Goal: Use online tool/utility: Utilize a website feature to perform a specific function

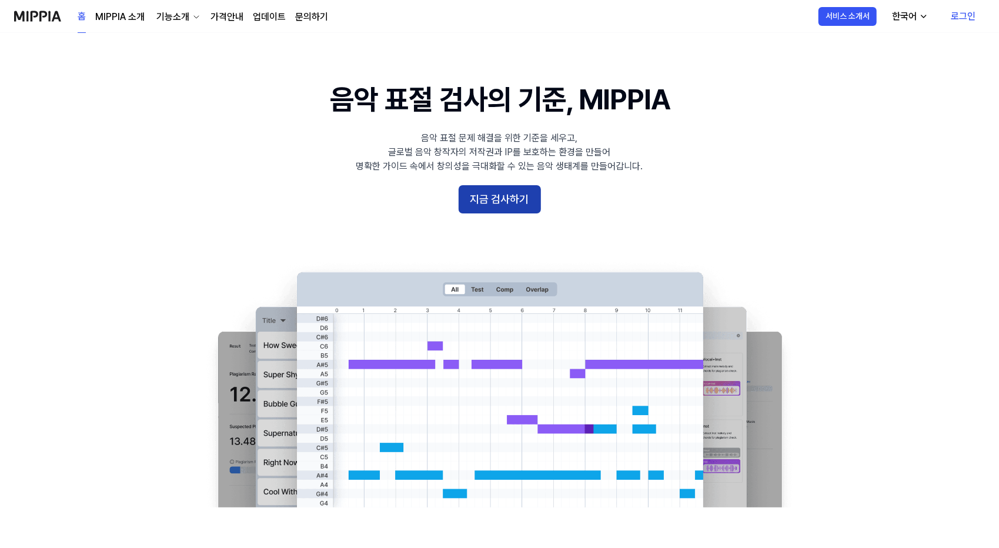
click at [469, 202] on button "지금 검사하기" at bounding box center [500, 199] width 82 height 28
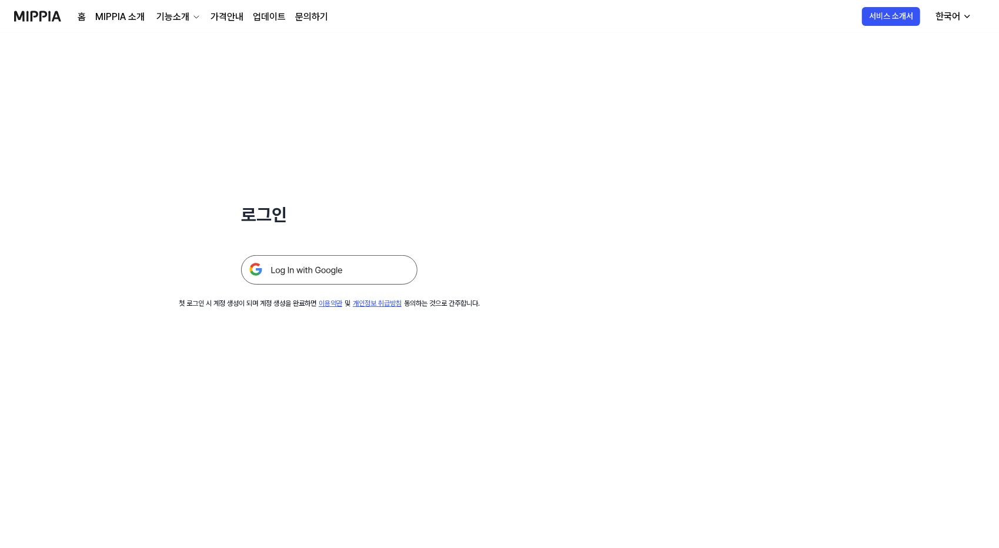
click at [334, 261] on img at bounding box center [329, 269] width 176 height 29
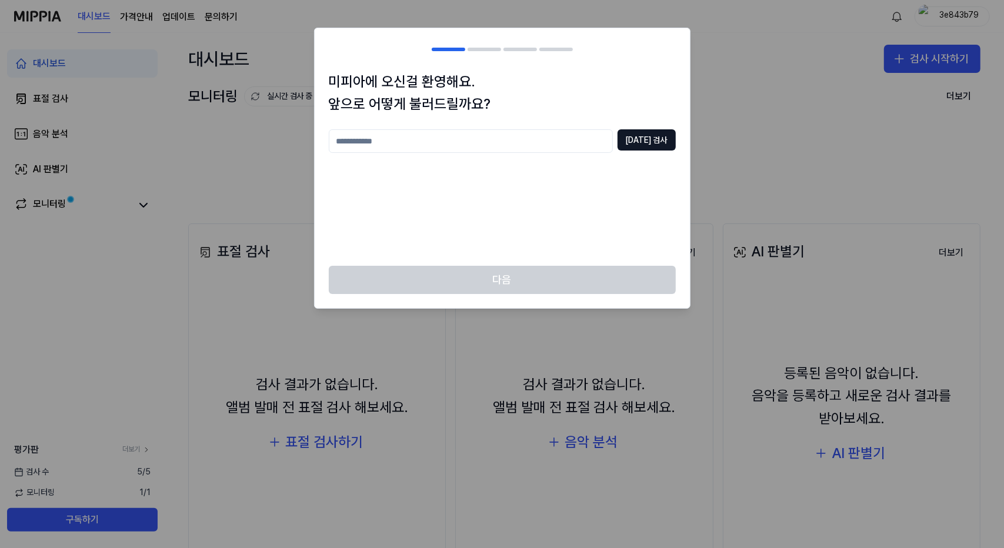
click at [563, 144] on input "text" at bounding box center [471, 141] width 284 height 24
type input "**"
click at [634, 144] on button "[DATE] 검사" at bounding box center [647, 139] width 58 height 21
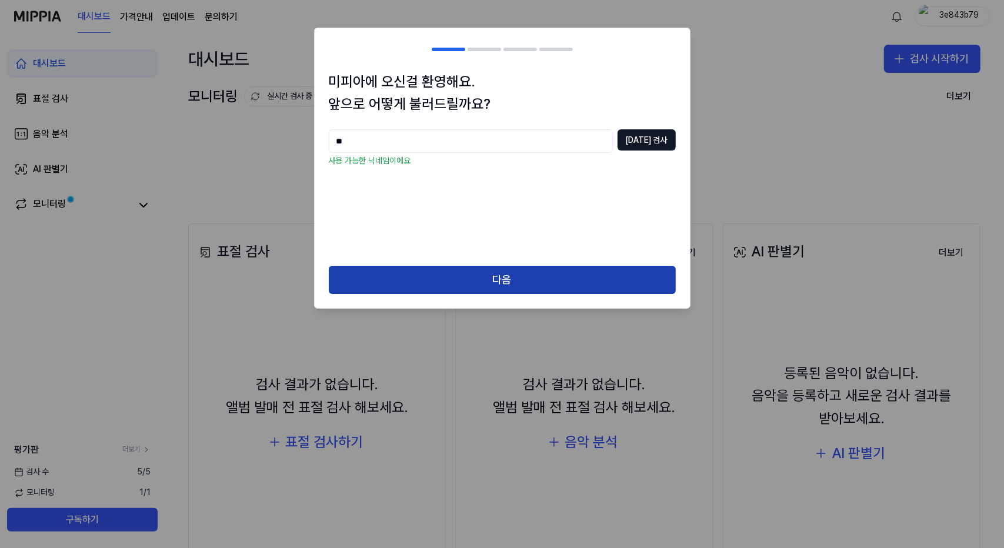
click at [515, 275] on button "다음" at bounding box center [502, 280] width 347 height 28
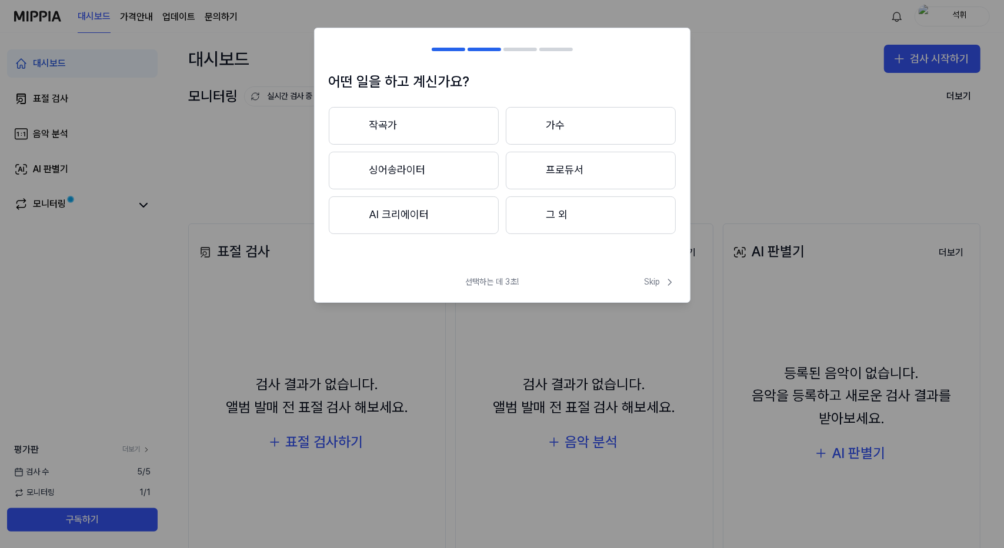
click at [476, 224] on button "AI 크리에이터" at bounding box center [414, 215] width 170 height 38
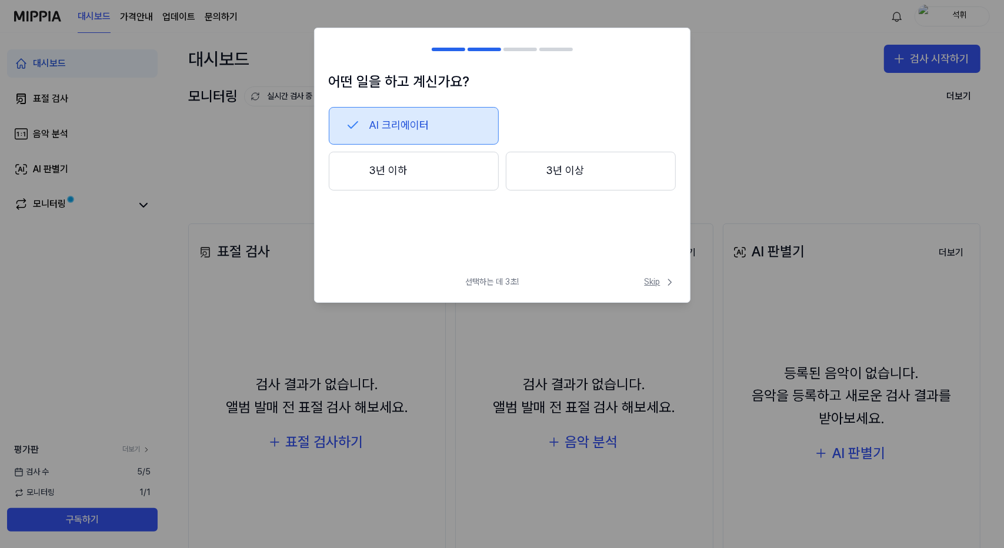
click at [660, 282] on span "Skip" at bounding box center [660, 282] width 31 height 12
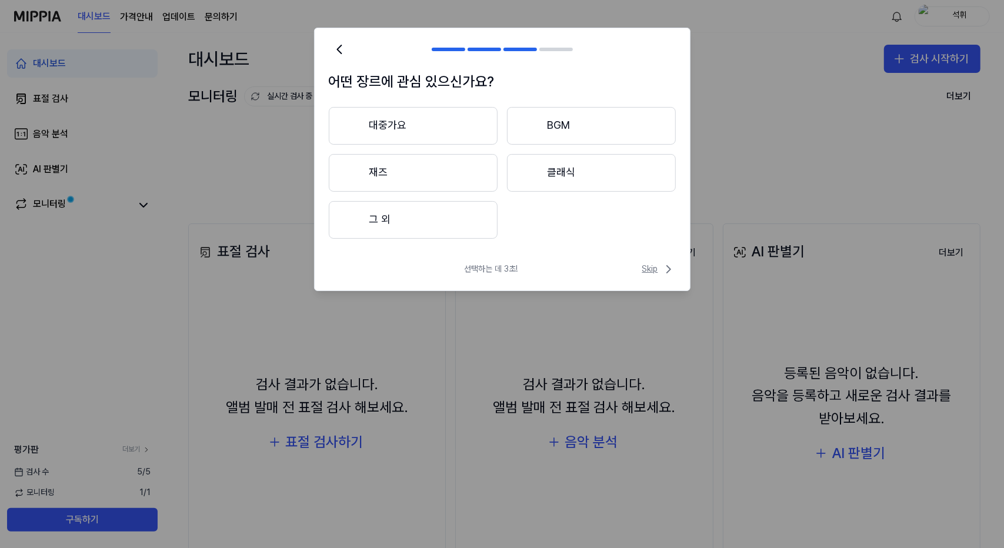
click at [651, 269] on span "Skip" at bounding box center [659, 269] width 34 height 14
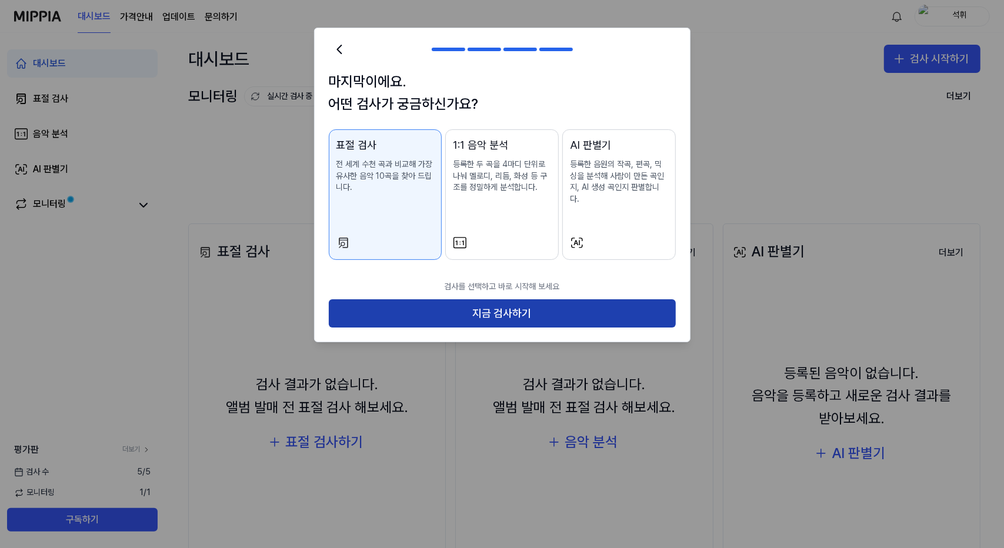
click at [601, 309] on button "지금 검사하기" at bounding box center [502, 313] width 347 height 28
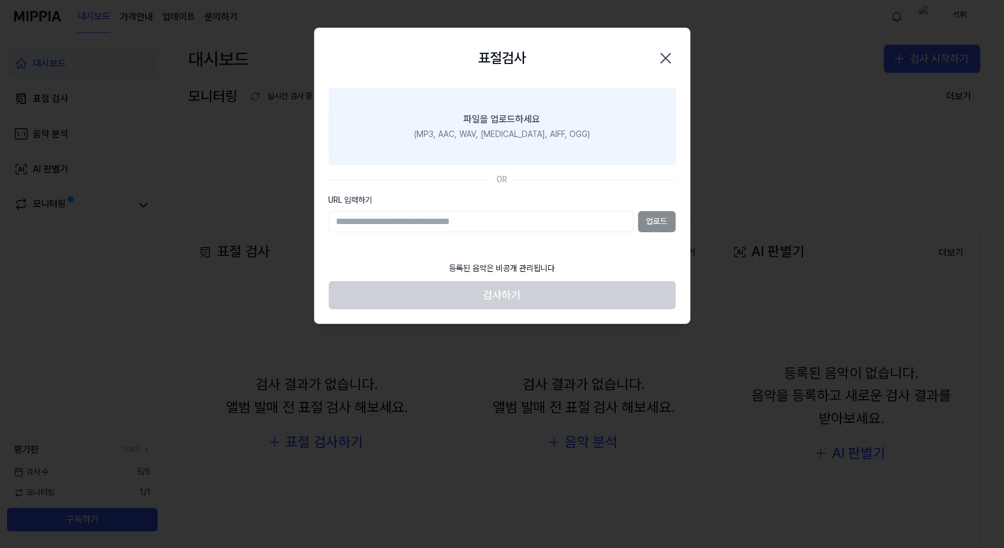
click at [599, 125] on label "파일을 업로드하세요 (MP3, AAC, WAV, [MEDICAL_DATA], AIFF, OGG)" at bounding box center [502, 126] width 347 height 76
click at [0, 0] on input "파일을 업로드하세요 (MP3, AAC, WAV, [MEDICAL_DATA], AIFF, OGG)" at bounding box center [0, 0] width 0 height 0
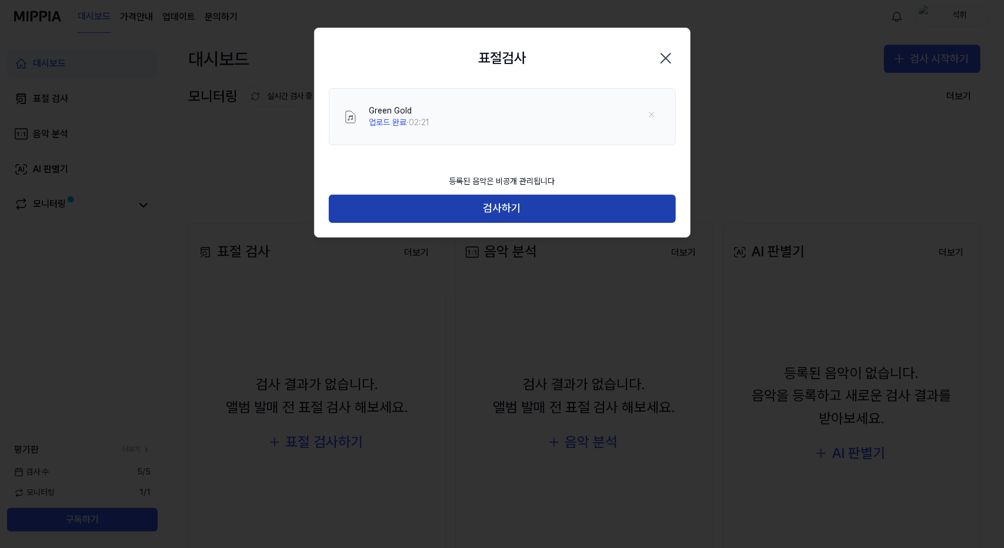
click at [501, 214] on button "검사하기" at bounding box center [502, 209] width 347 height 28
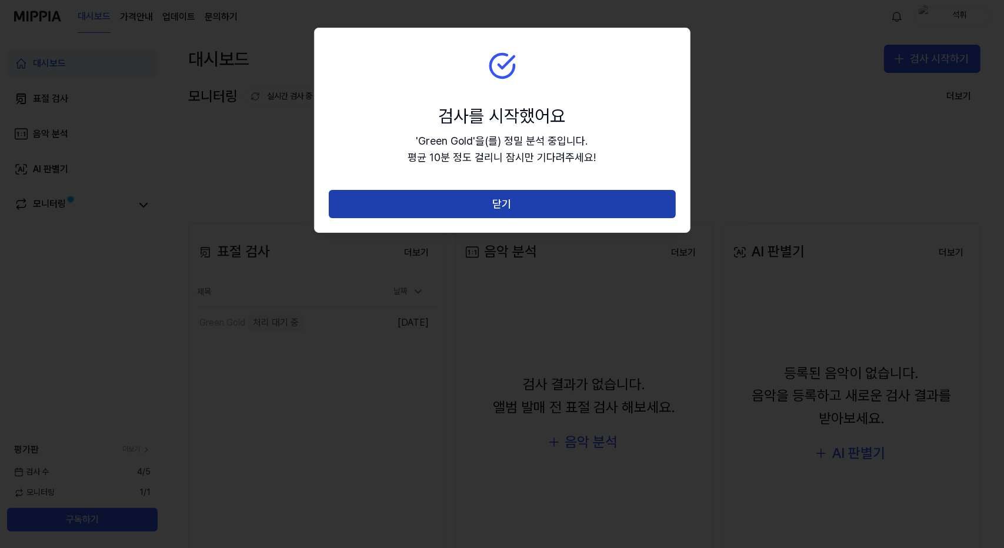
click at [504, 210] on button "닫기" at bounding box center [502, 204] width 347 height 28
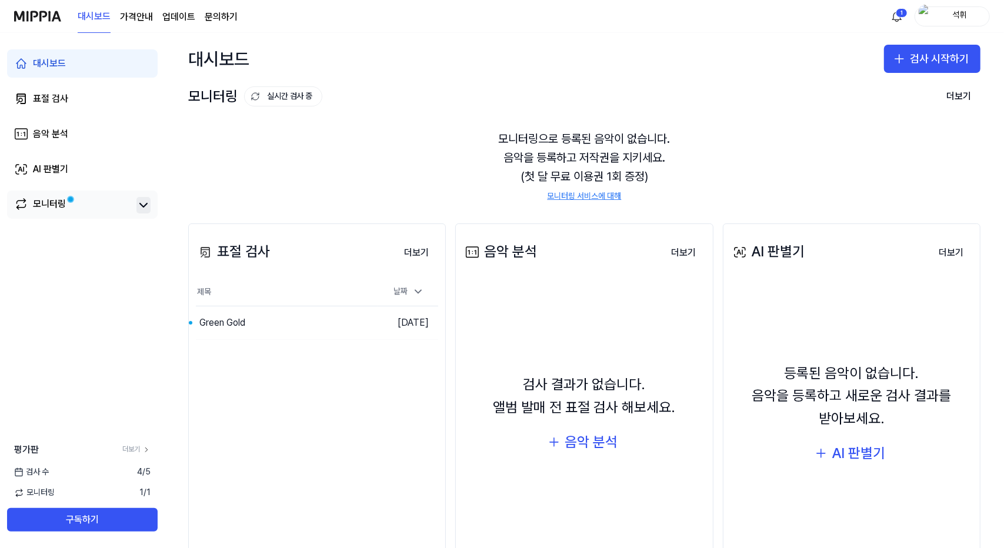
click at [145, 206] on icon at bounding box center [143, 205] width 14 height 14
click at [92, 214] on div "모니터링" at bounding box center [82, 205] width 151 height 29
click at [95, 208] on link "모니터링" at bounding box center [73, 205] width 118 height 16
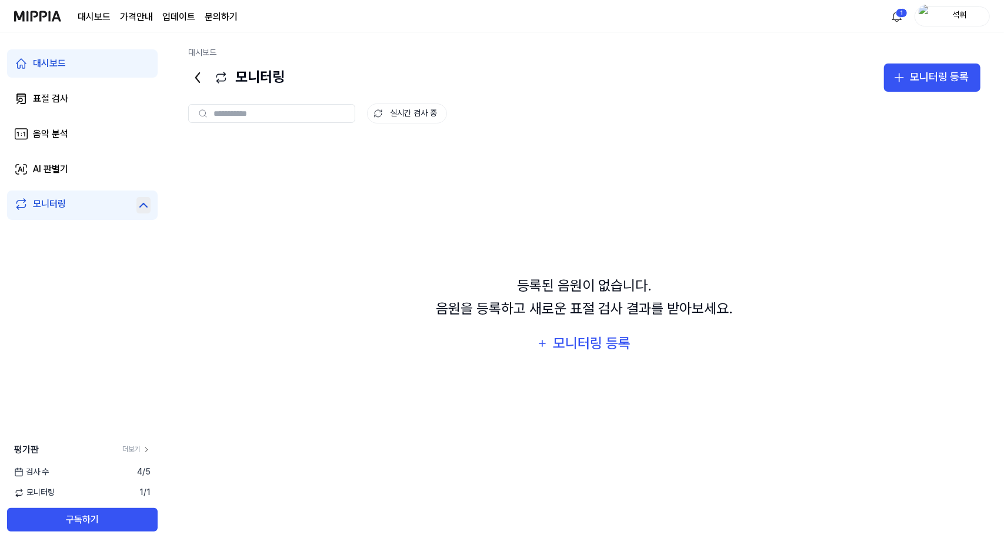
click at [242, 321] on div "등록된 음원이 없습니다. 음원을 등록하고 새로운 표절 검사 결과를 받아보세요. 모니터링 등록" at bounding box center [584, 316] width 792 height 355
click at [200, 77] on icon at bounding box center [197, 77] width 19 height 19
